Goal: Transaction & Acquisition: Download file/media

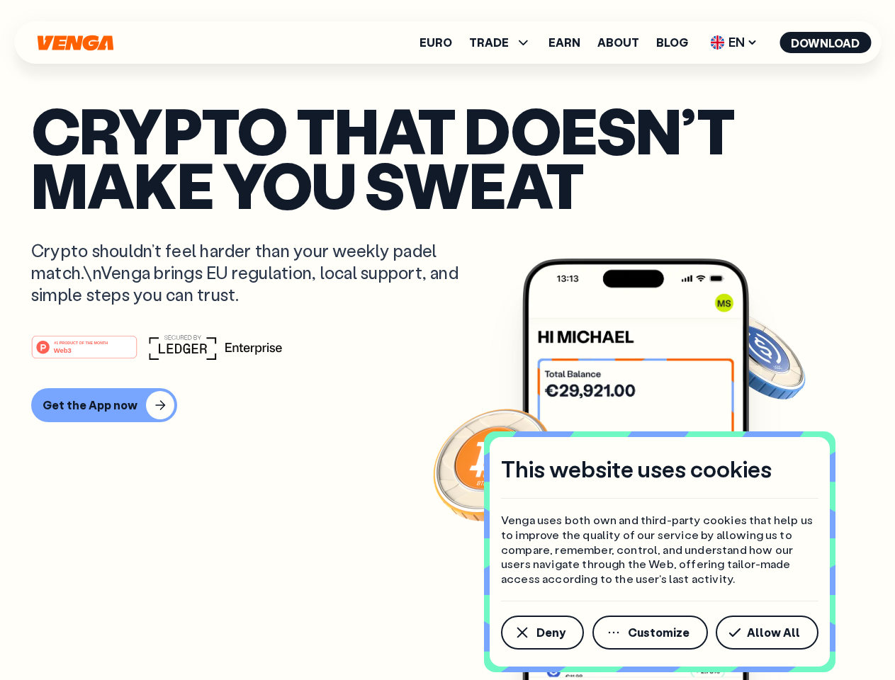
click at [447, 340] on div "#1 PRODUCT OF THE MONTH Web3" at bounding box center [447, 346] width 832 height 25
click at [541, 632] on span "Deny" at bounding box center [550, 632] width 29 height 11
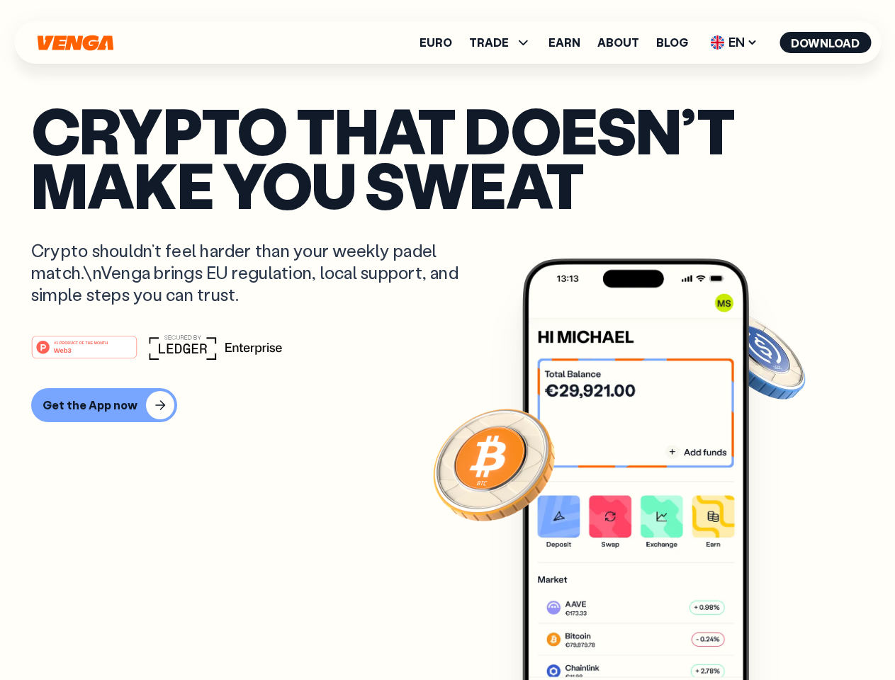
click at [651, 632] on img at bounding box center [635, 496] width 227 height 475
click at [769, 632] on article "Crypto that doesn’t make you sweat Crypto shouldn’t feel harder than your weekl…" at bounding box center [447, 368] width 832 height 531
click at [504, 42] on span "TRADE" at bounding box center [489, 42] width 40 height 11
click at [734, 42] on span "EN" at bounding box center [733, 42] width 57 height 23
click at [825, 42] on button "Download" at bounding box center [824, 42] width 91 height 21
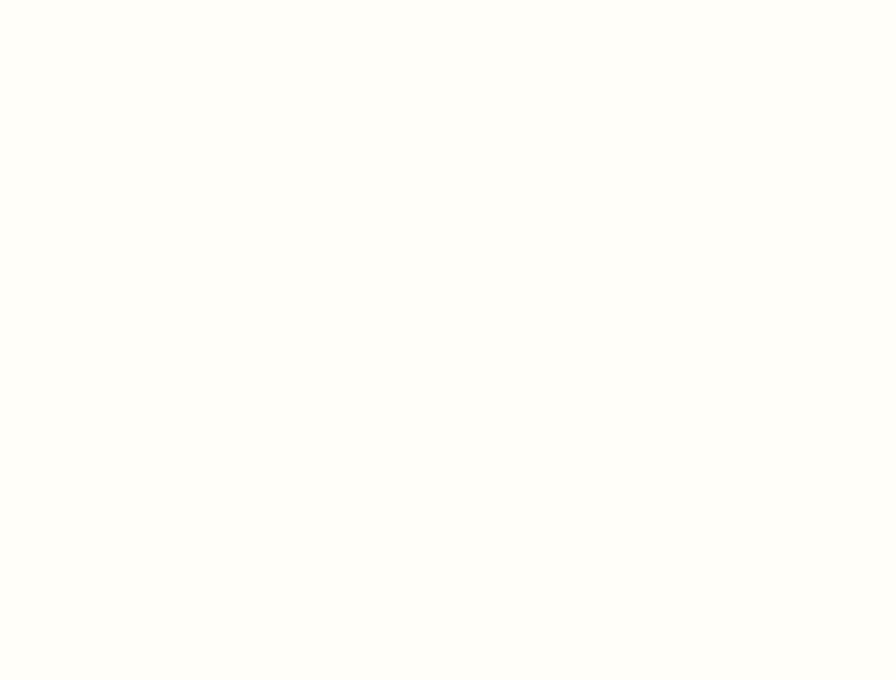
click at [447, 0] on html "This website uses cookies Venga uses both own and third-party cookies that help…" at bounding box center [447, 0] width 895 height 0
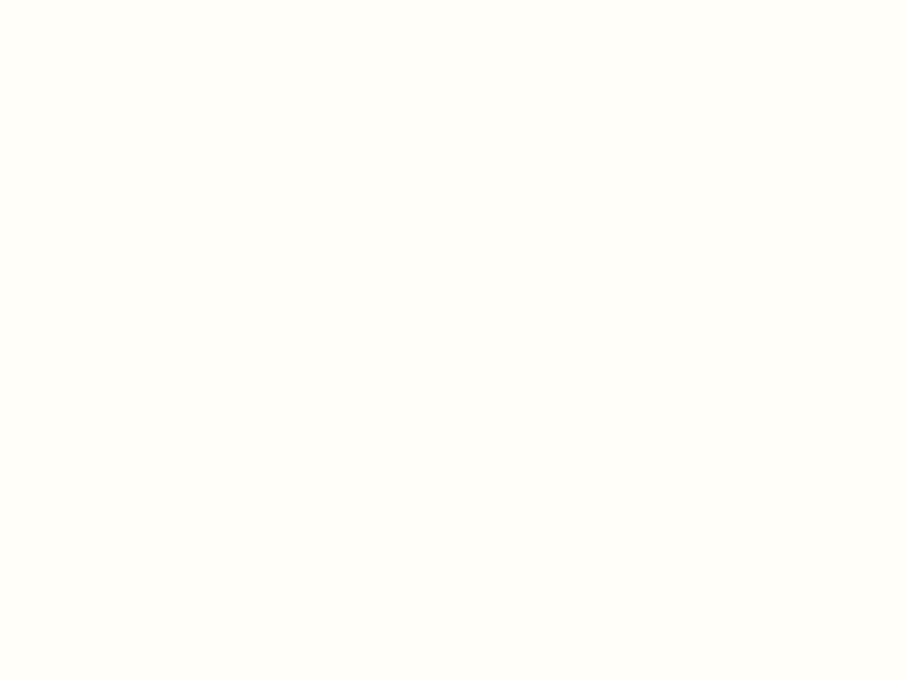
click at [102, 0] on html "This website uses cookies Venga uses both own and third-party cookies that help…" at bounding box center [453, 0] width 907 height 0
click at [86, 0] on html "This website uses cookies Venga uses both own and third-party cookies that help…" at bounding box center [453, 0] width 907 height 0
